Goal: Task Accomplishment & Management: Complete application form

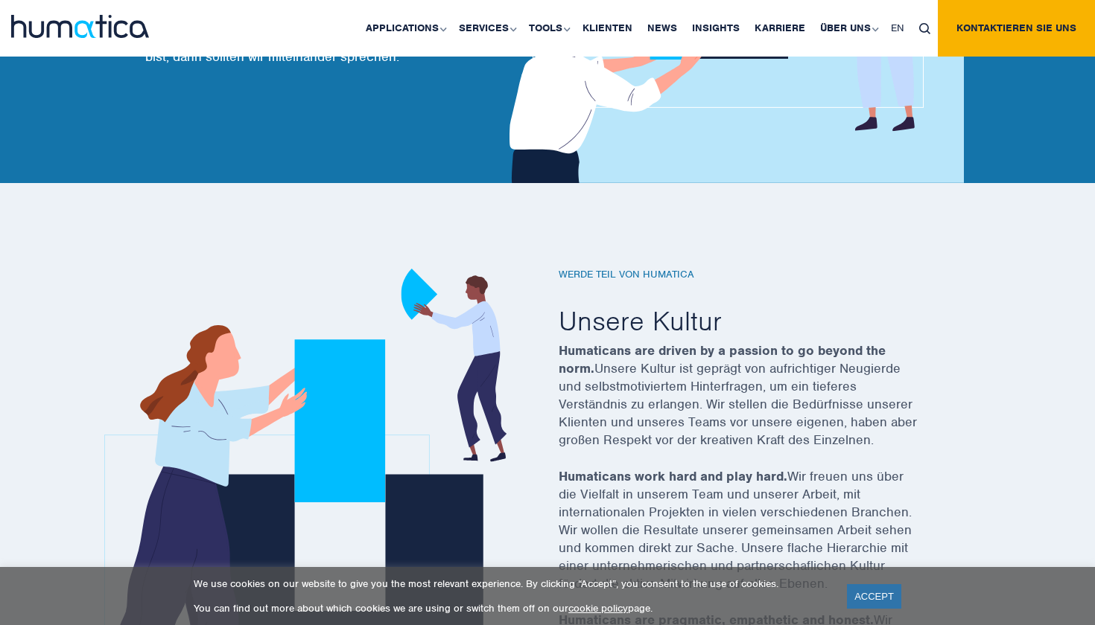
scroll to position [295, 0]
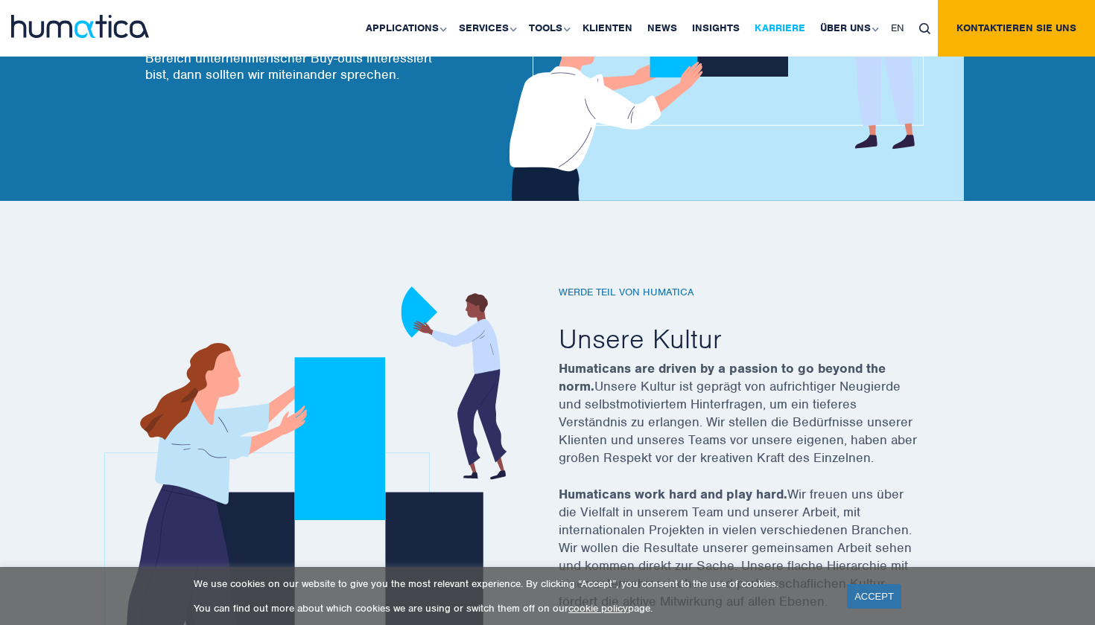
click at [774, 12] on link "Karriere" at bounding box center [780, 28] width 66 height 57
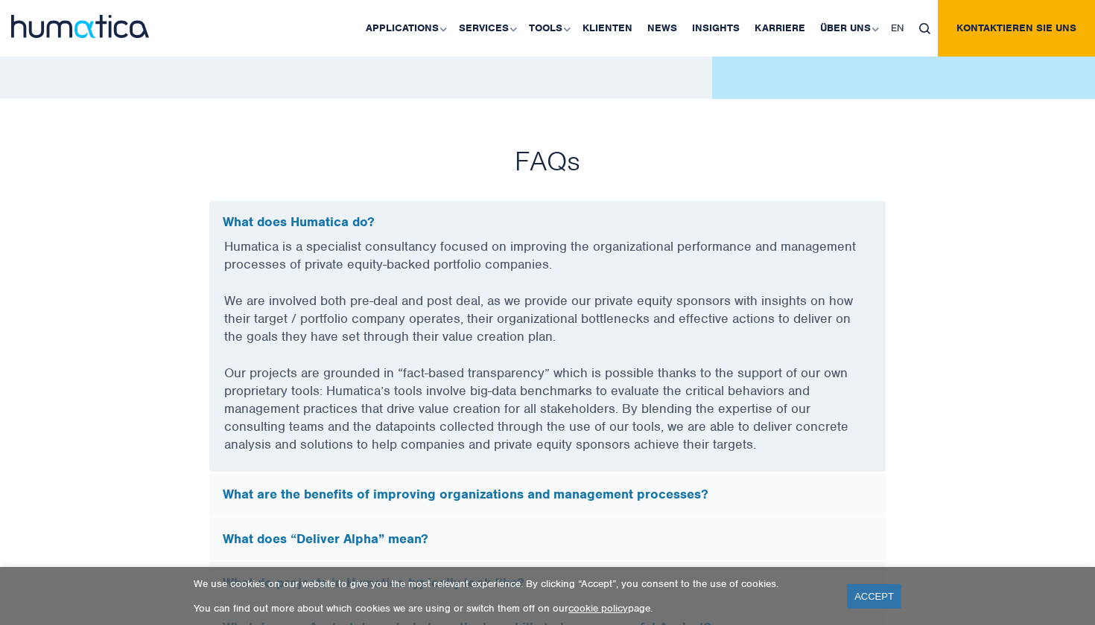
scroll to position [3792, 0]
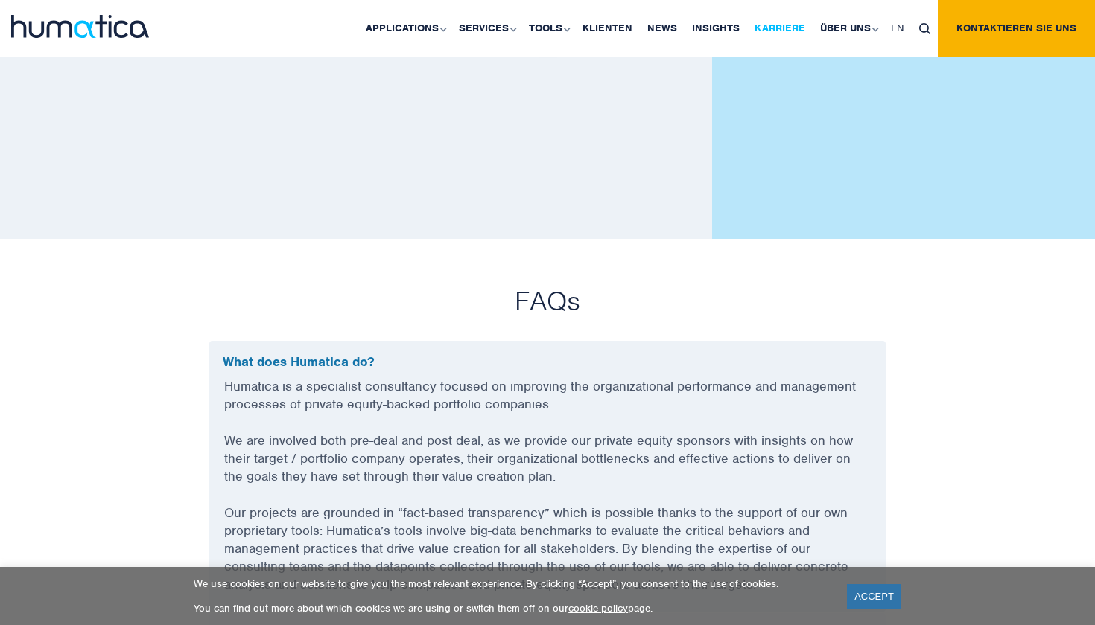
click at [780, 27] on link "Karriere" at bounding box center [780, 28] width 66 height 57
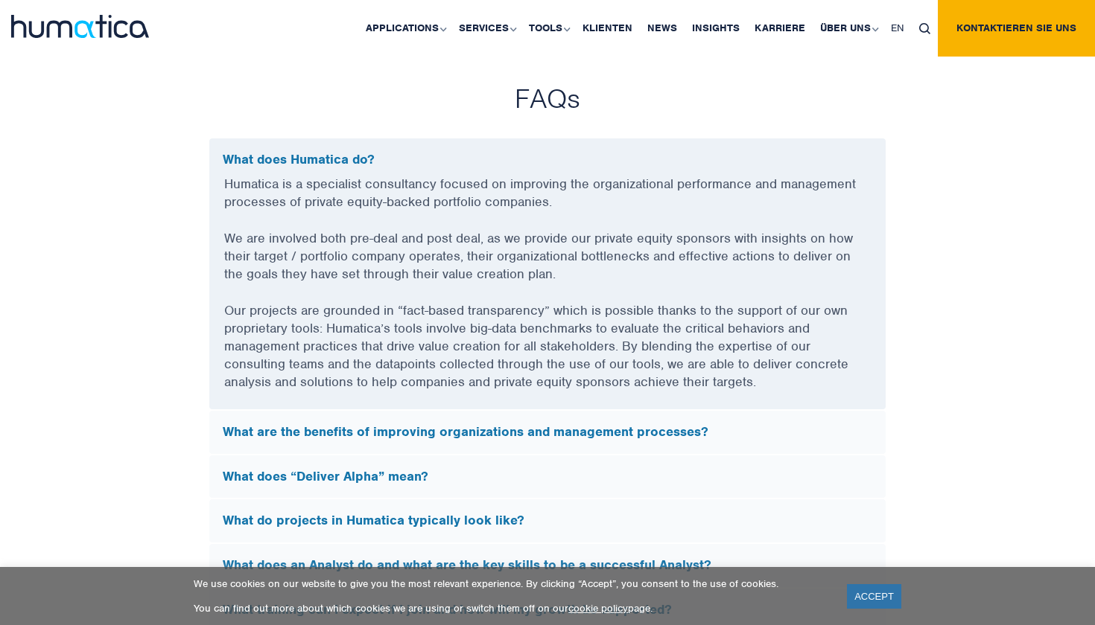
scroll to position [3728, 0]
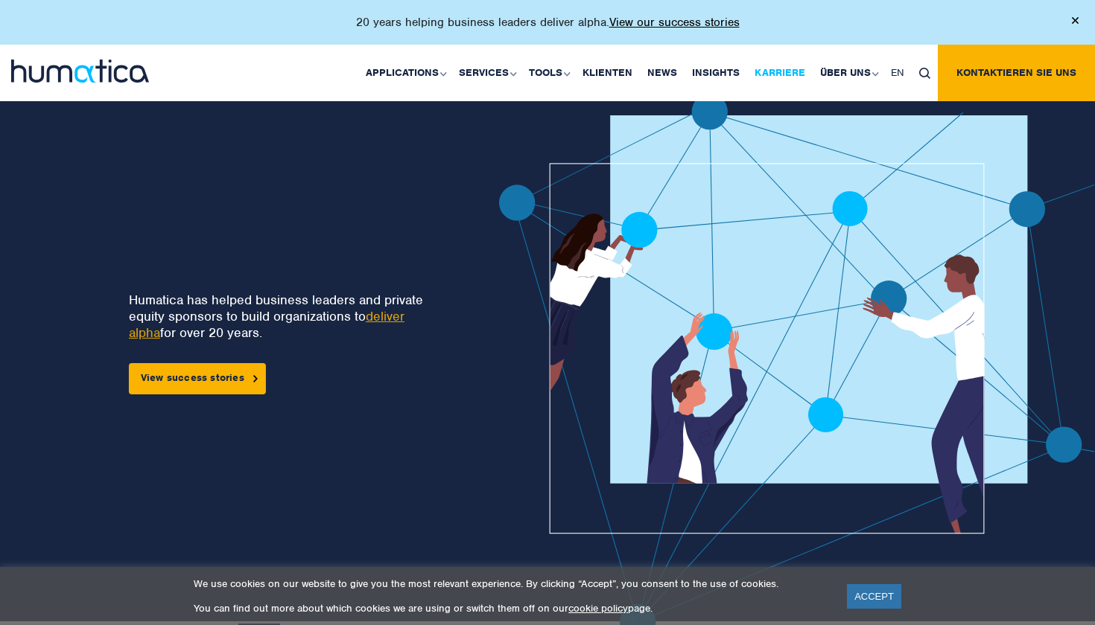
click at [770, 78] on link "Karriere" at bounding box center [780, 73] width 66 height 57
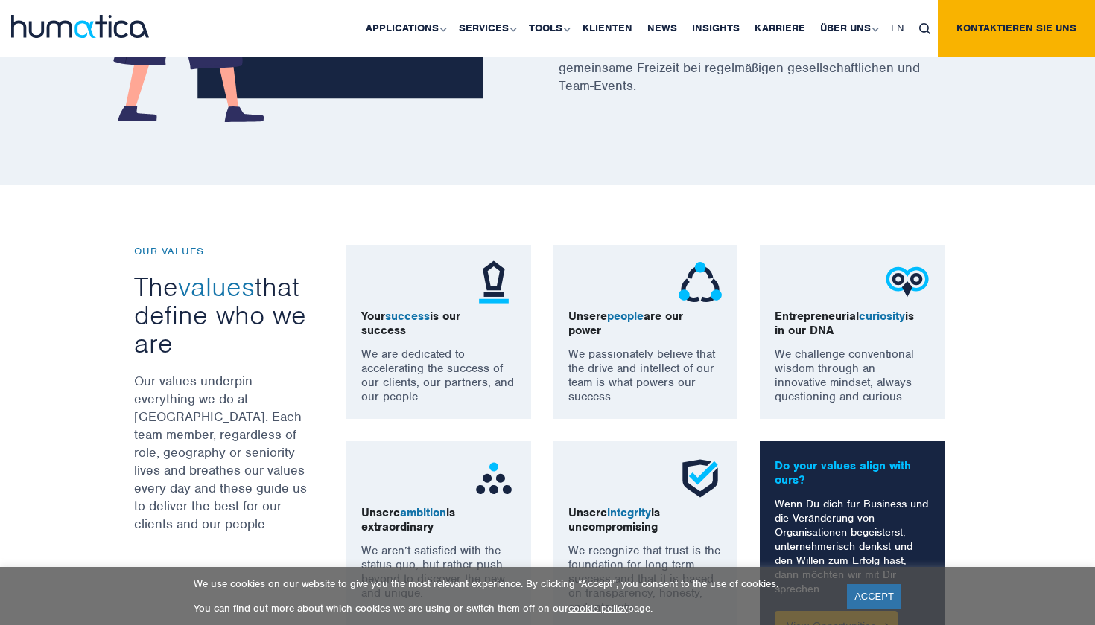
scroll to position [1216, 0]
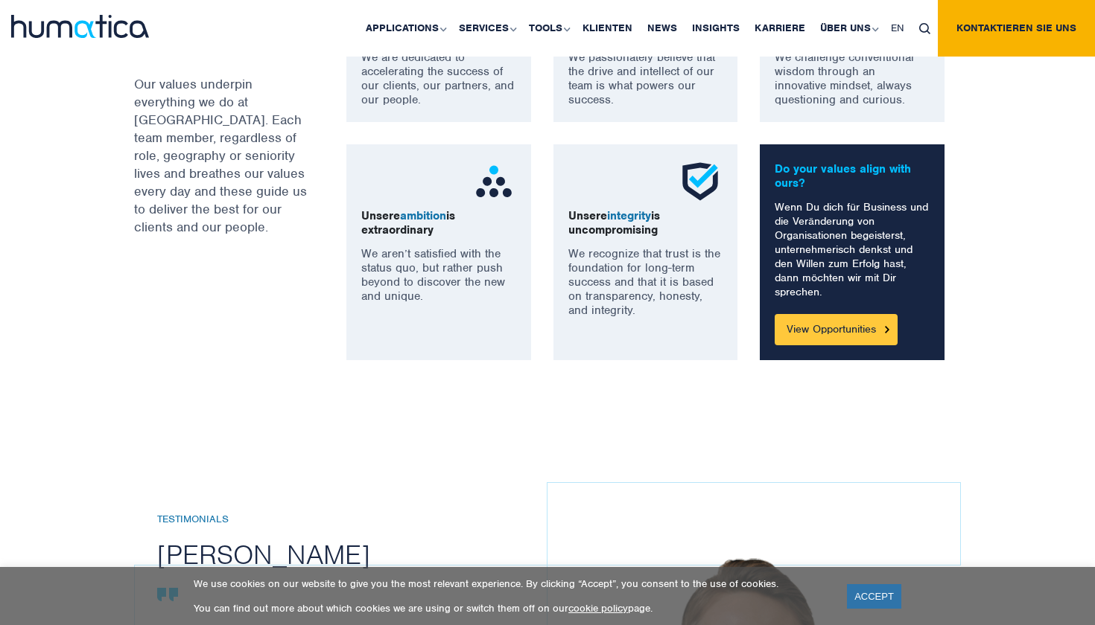
click at [807, 322] on link "View Opportunities" at bounding box center [835, 329] width 123 height 31
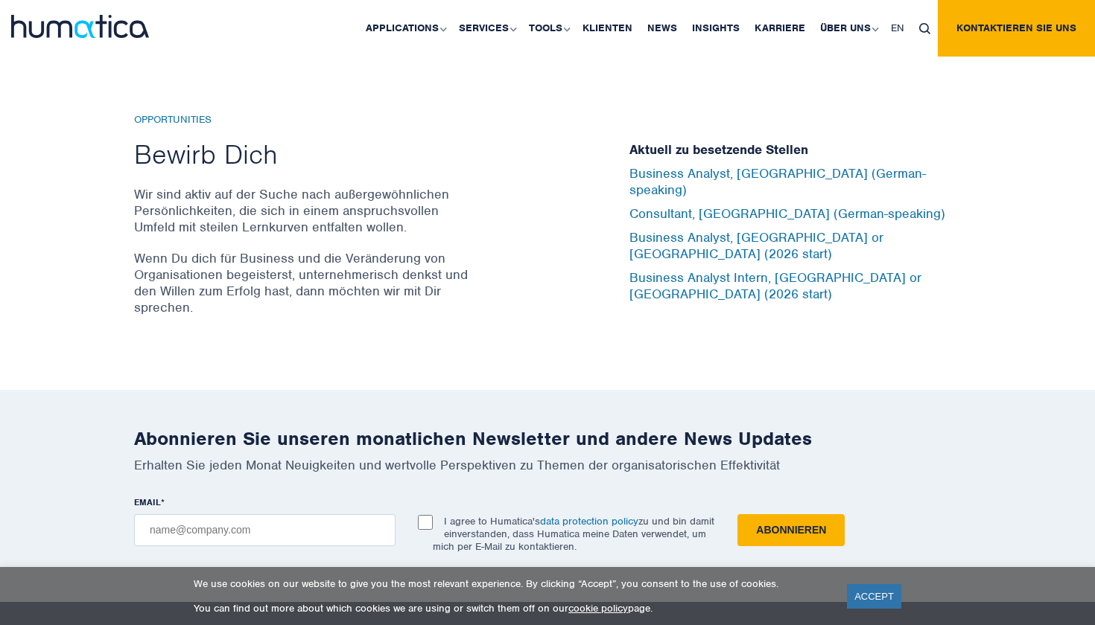
scroll to position [4946, 0]
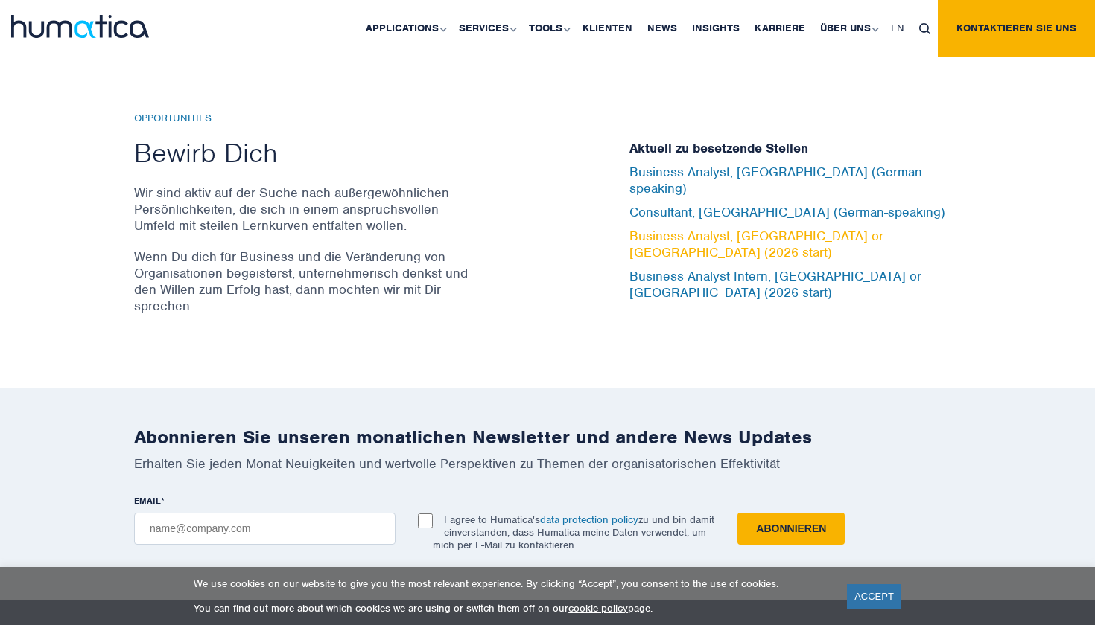
click at [698, 230] on link "Business Analyst, [GEOGRAPHIC_DATA] or [GEOGRAPHIC_DATA] (2026 start)" at bounding box center [756, 244] width 254 height 33
